Goal: Task Accomplishment & Management: Manage account settings

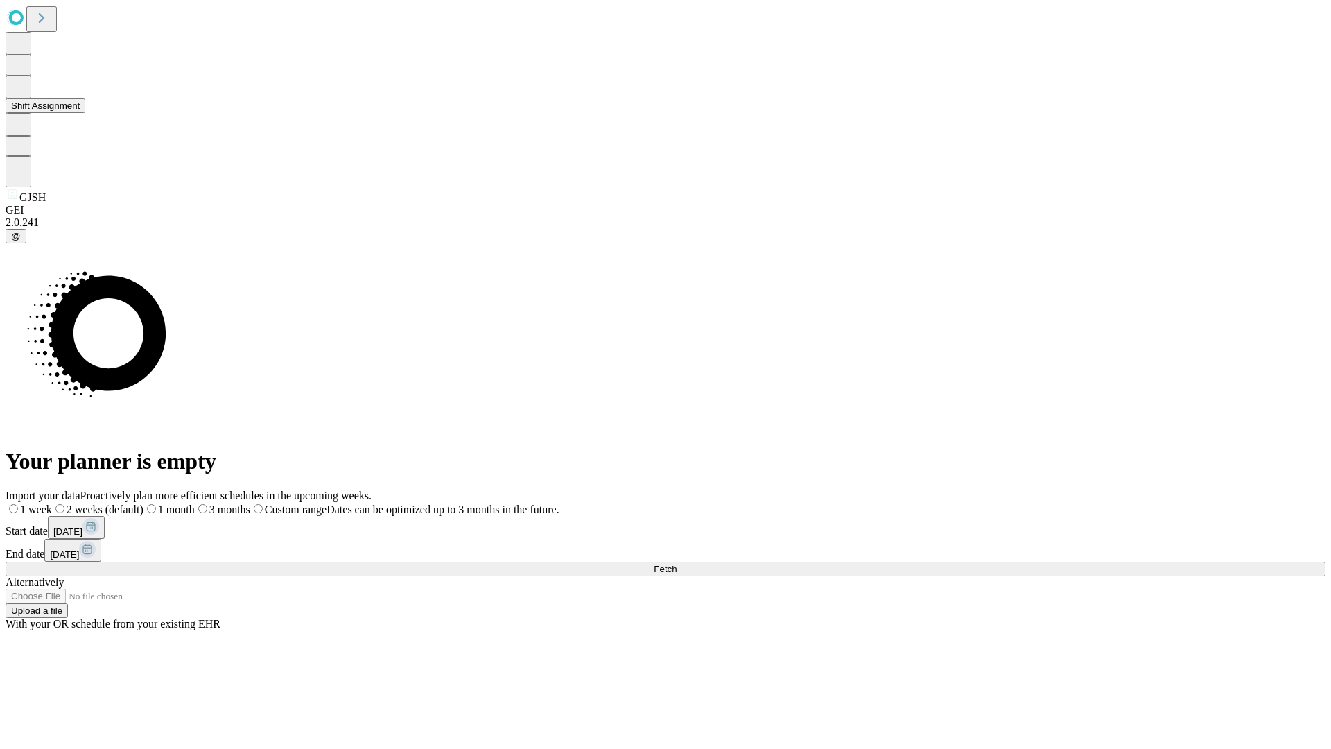
click at [85, 113] on button "Shift Assignment" at bounding box center [46, 105] width 80 height 15
